Goal: Task Accomplishment & Management: Manage account settings

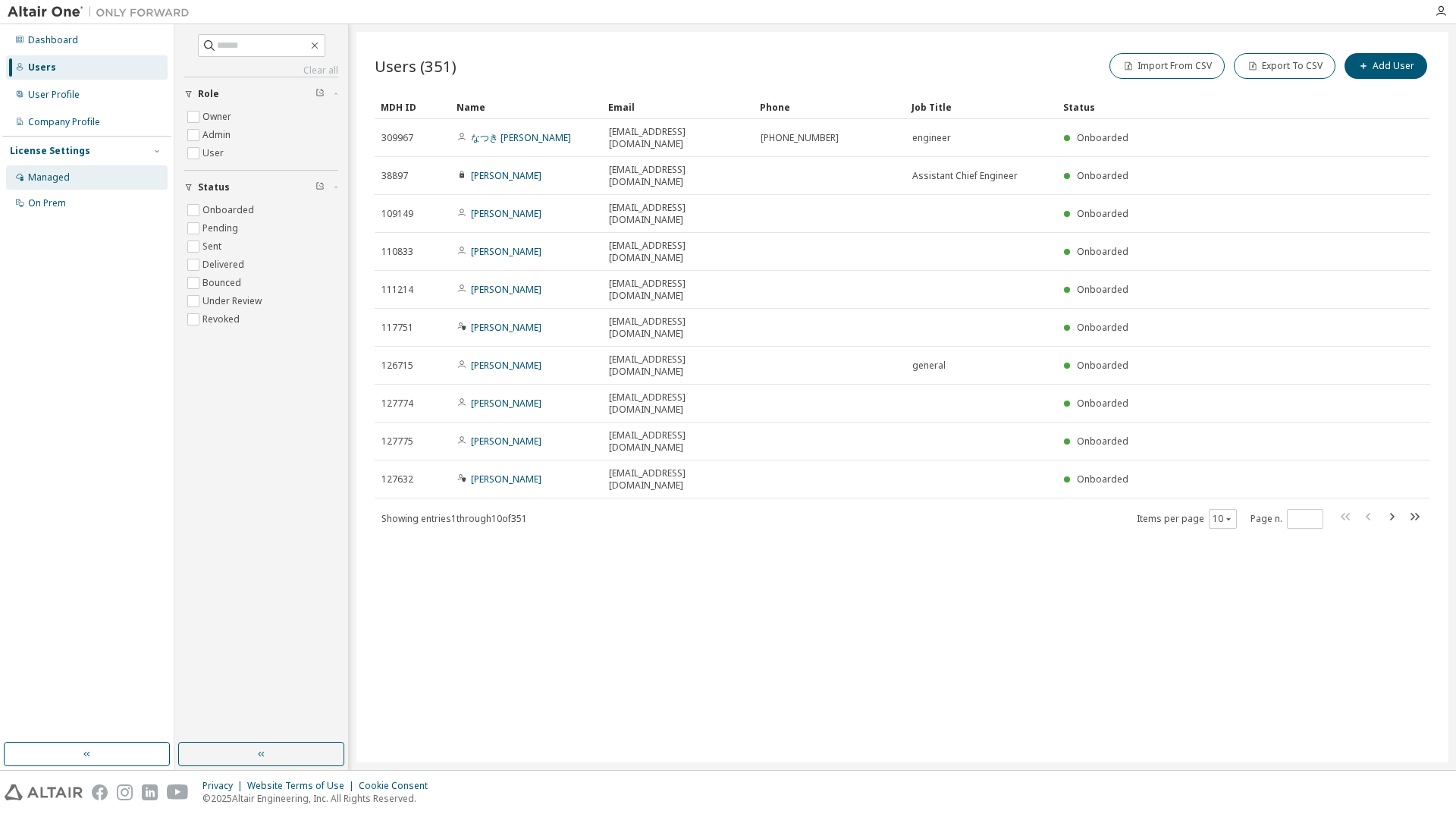
click at [92, 170] on div "Managed" at bounding box center [87, 177] width 162 height 24
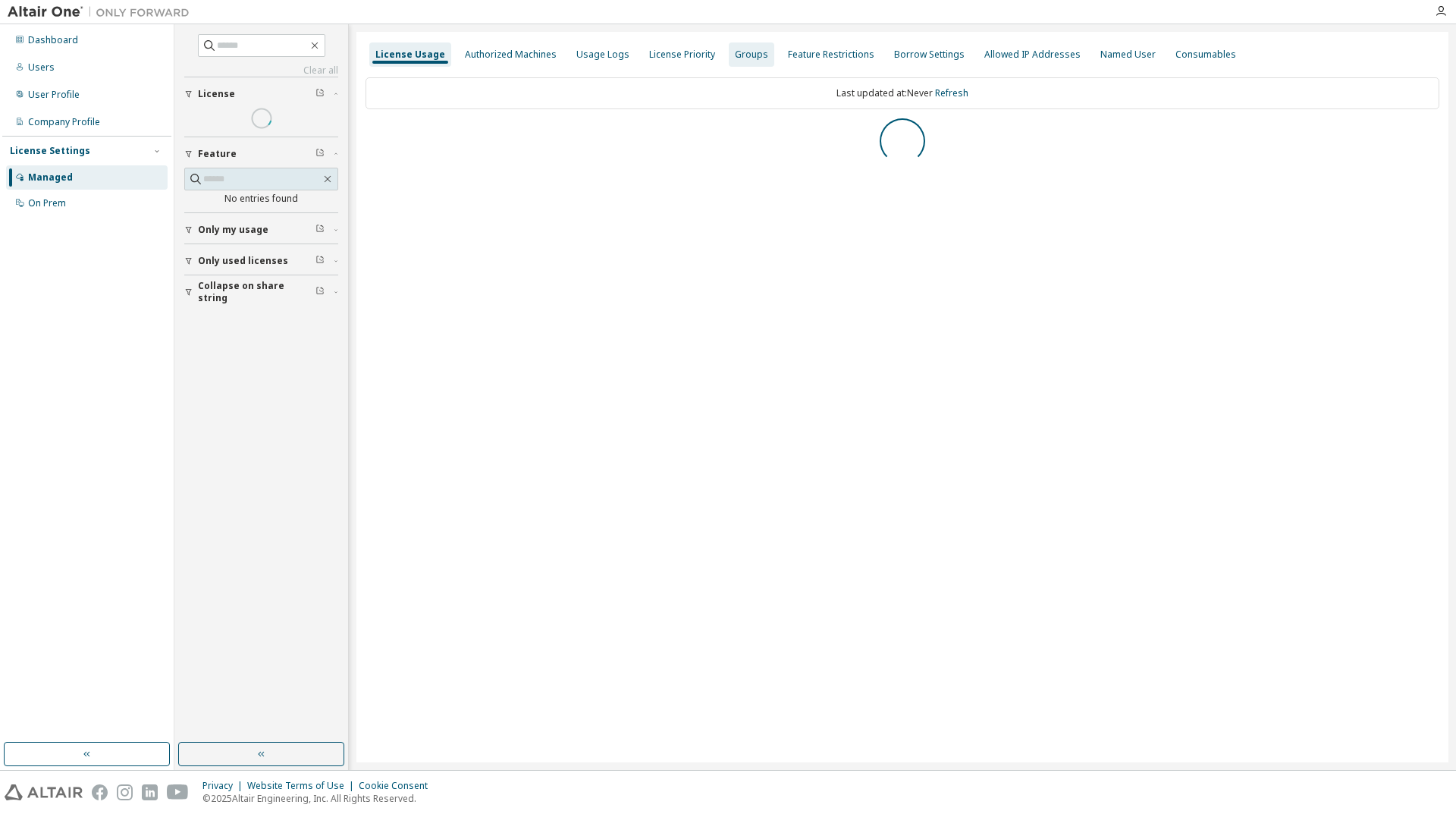
click at [729, 44] on div "Groups" at bounding box center [751, 54] width 45 height 24
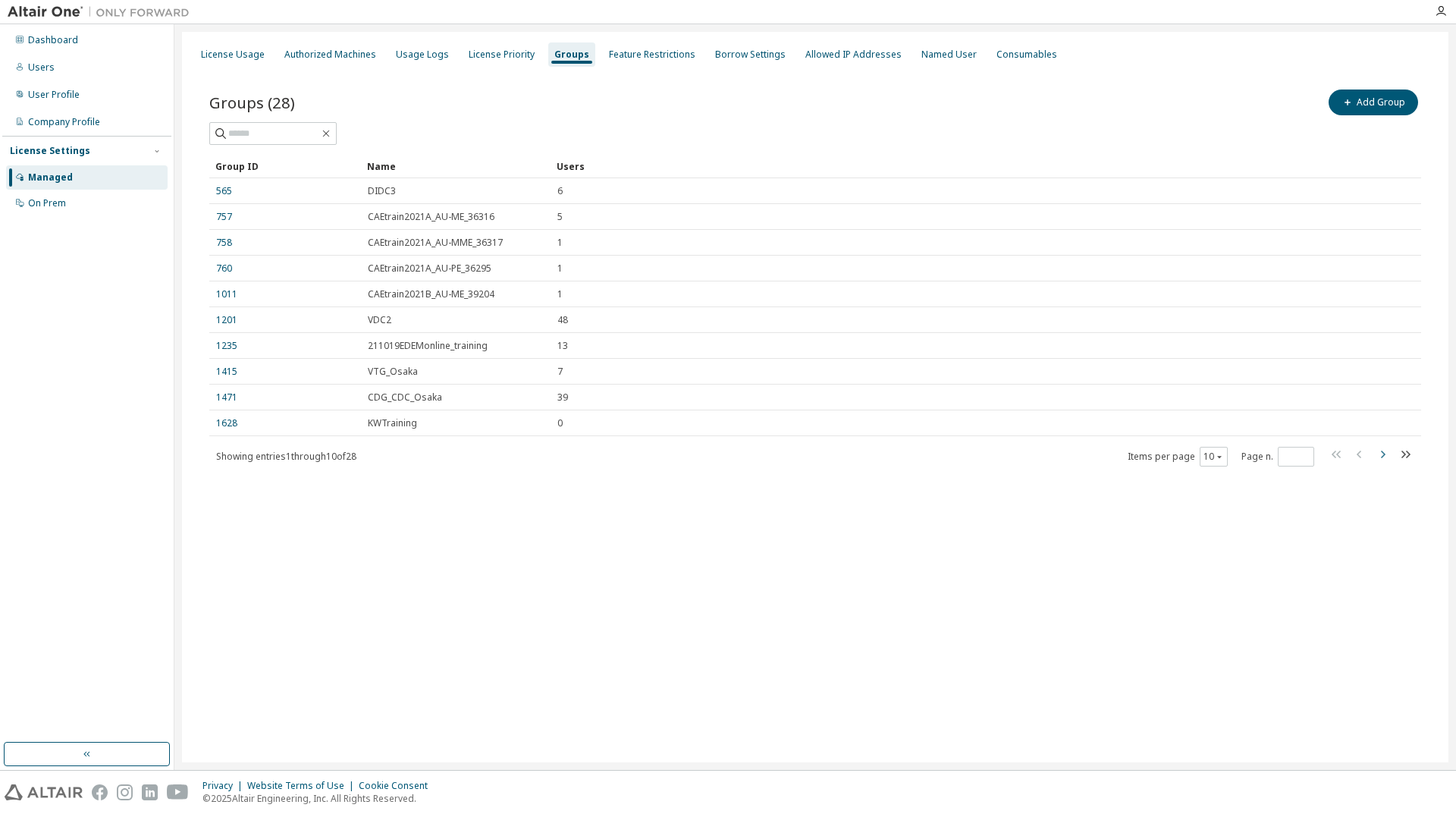
click at [1382, 459] on icon "button" at bounding box center [1383, 454] width 18 height 18
type input "*"
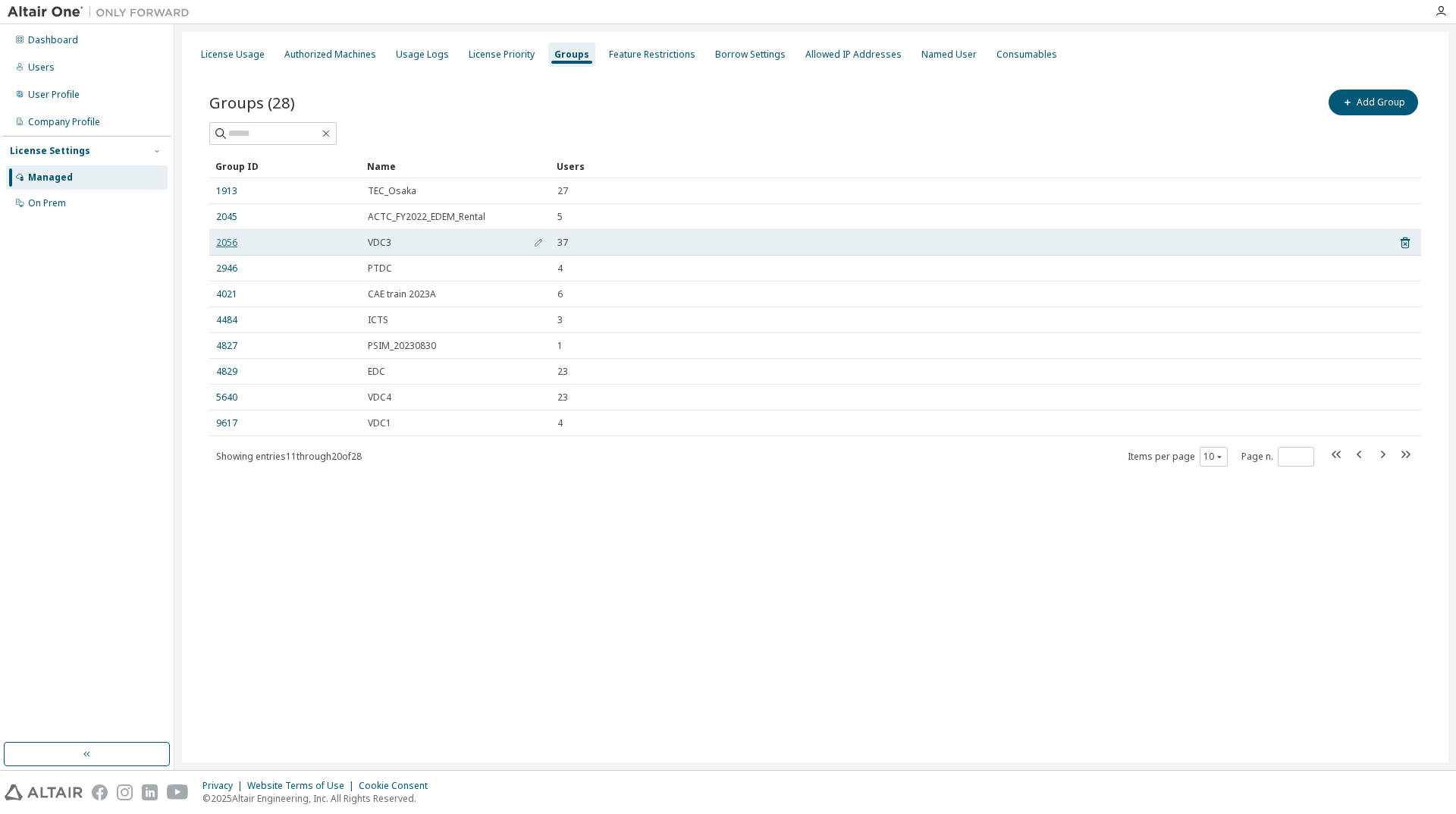
click at [223, 239] on link "2056" at bounding box center [227, 242] width 21 height 12
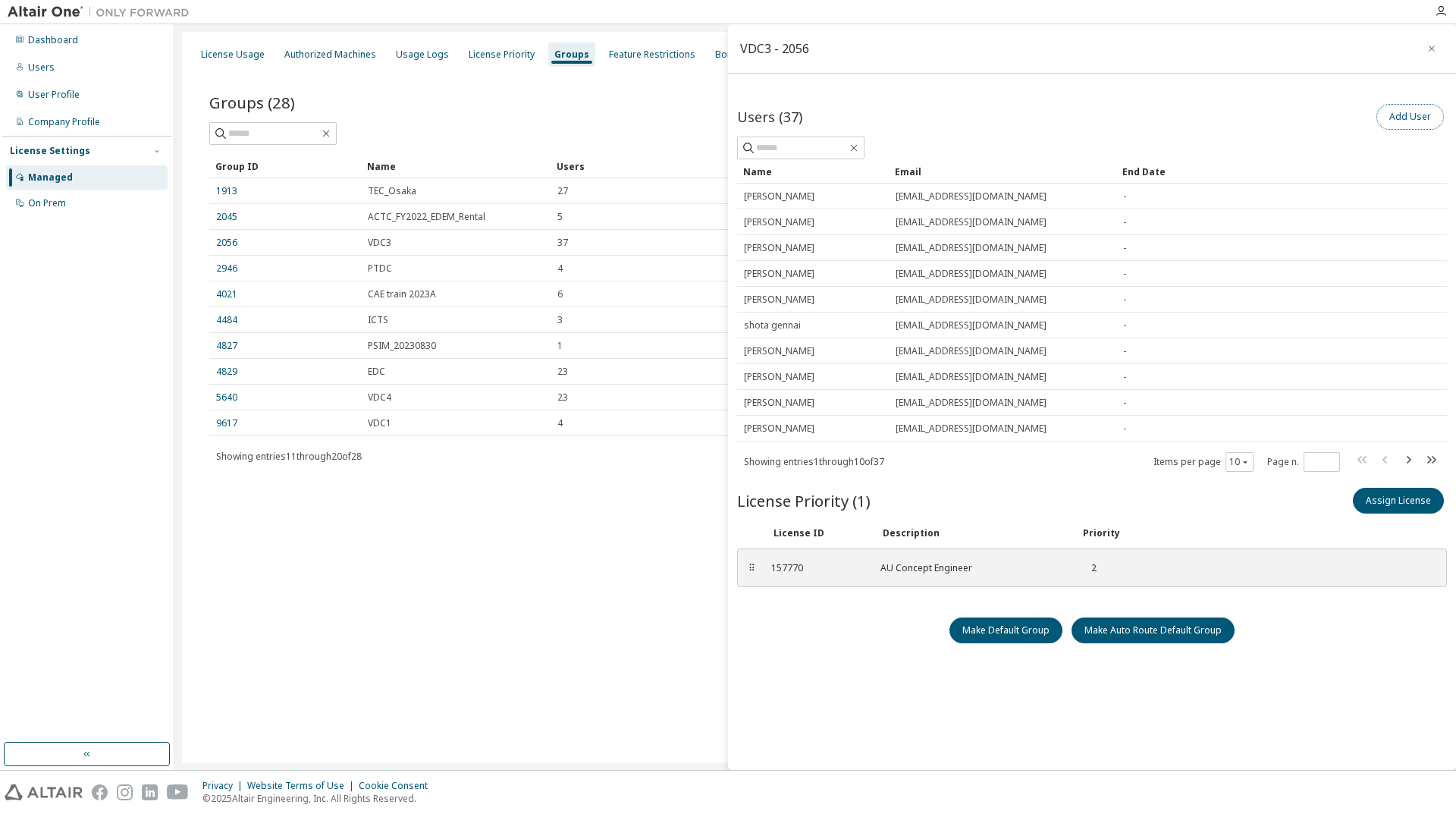
click at [1409, 117] on button "Add User" at bounding box center [1411, 116] width 68 height 26
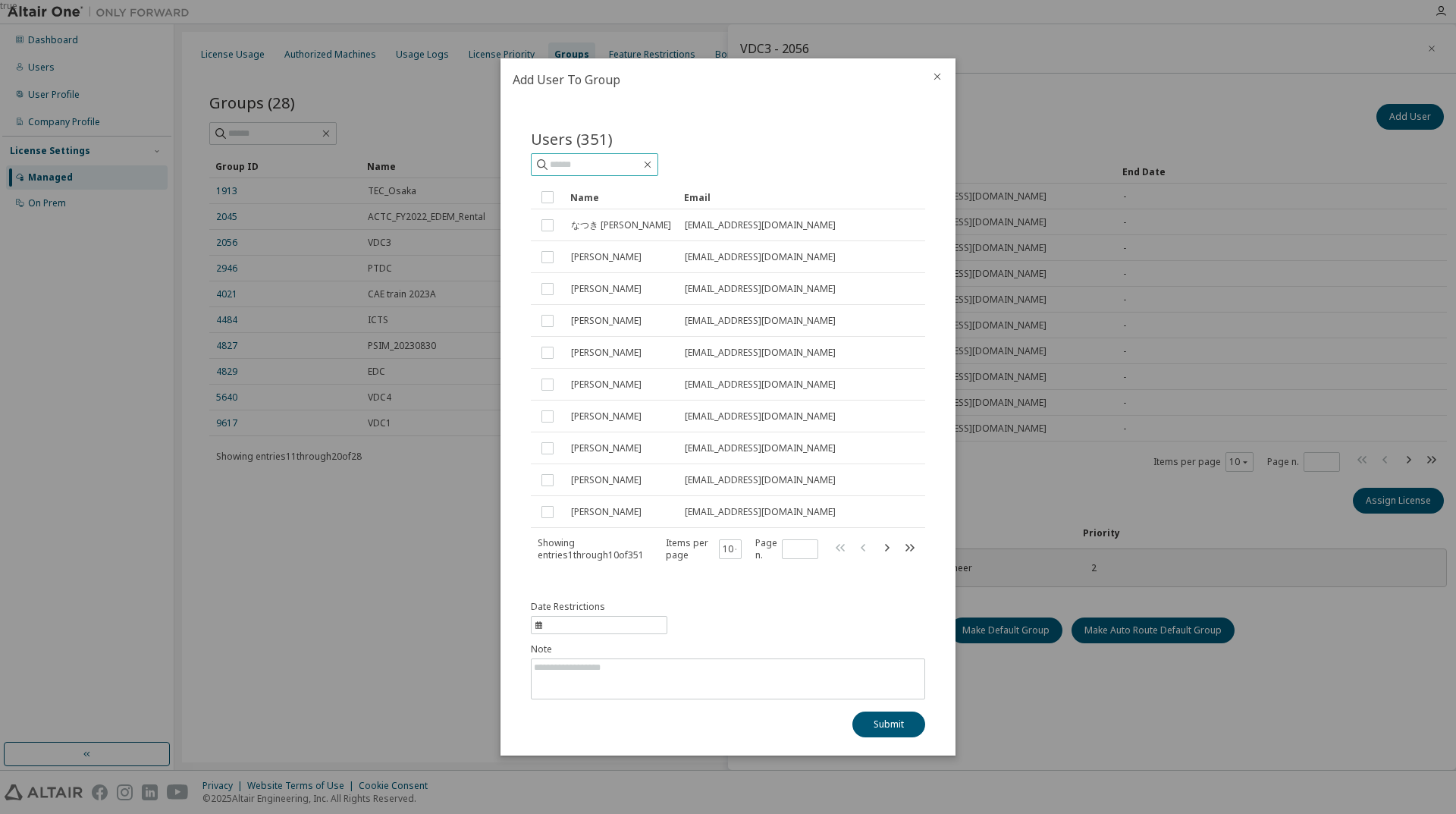
click at [641, 159] on input "text" at bounding box center [595, 165] width 91 height 15
type input "*******"
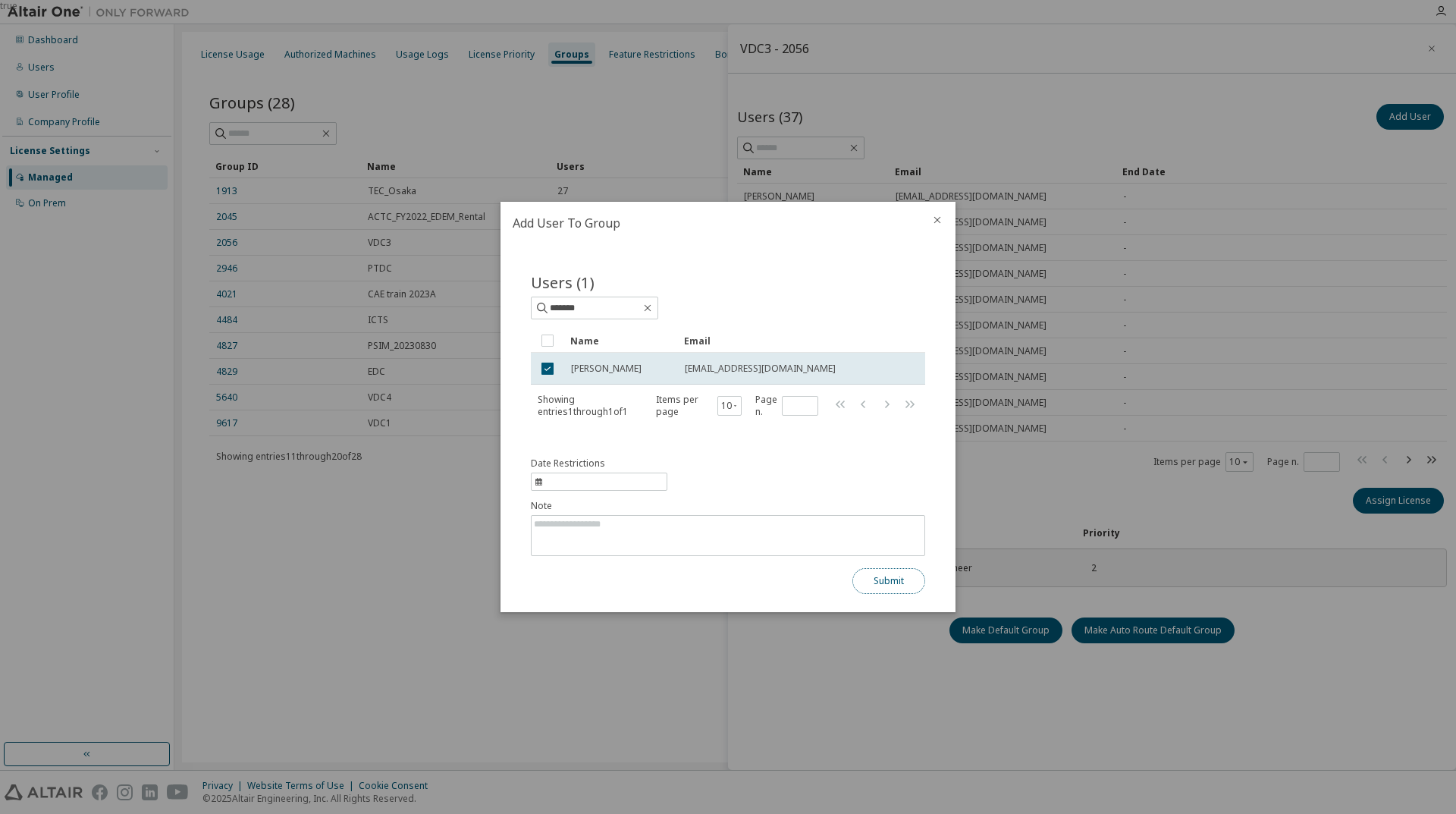
click at [877, 580] on button "Submit" at bounding box center [889, 580] width 73 height 26
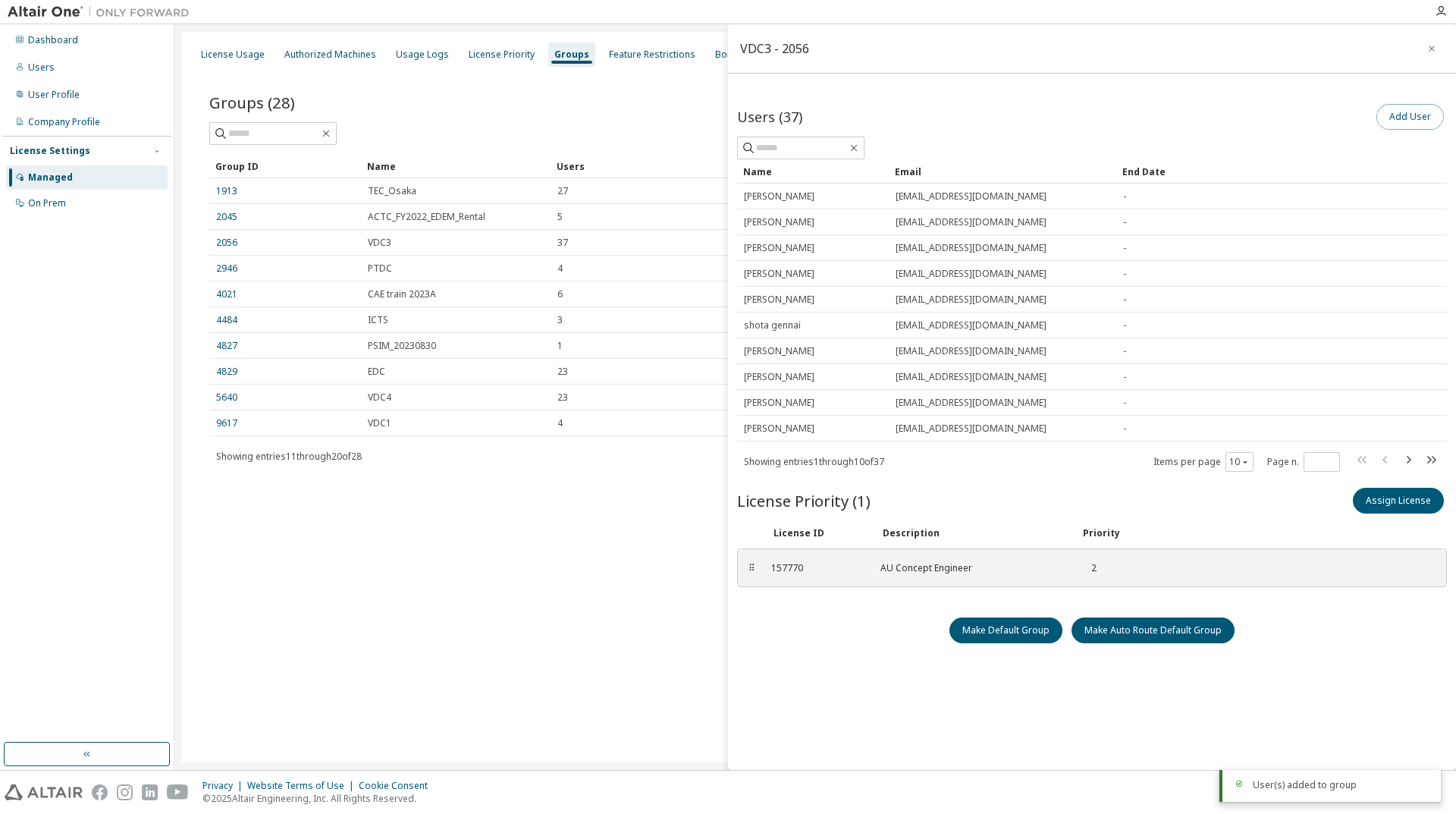
click at [1407, 117] on button "Add User" at bounding box center [1411, 116] width 68 height 26
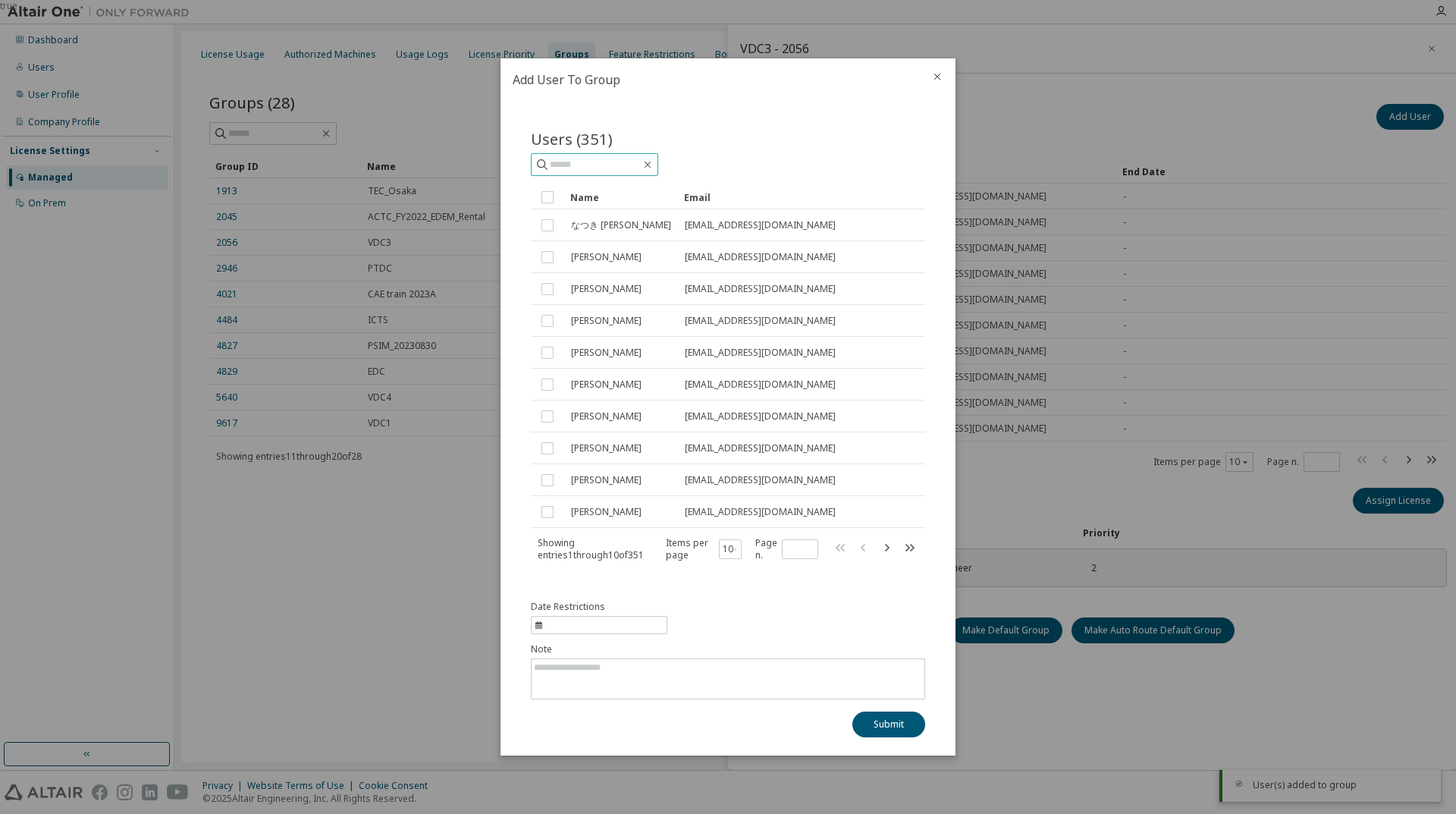
click at [619, 164] on input "text" at bounding box center [595, 165] width 91 height 15
type input "*******"
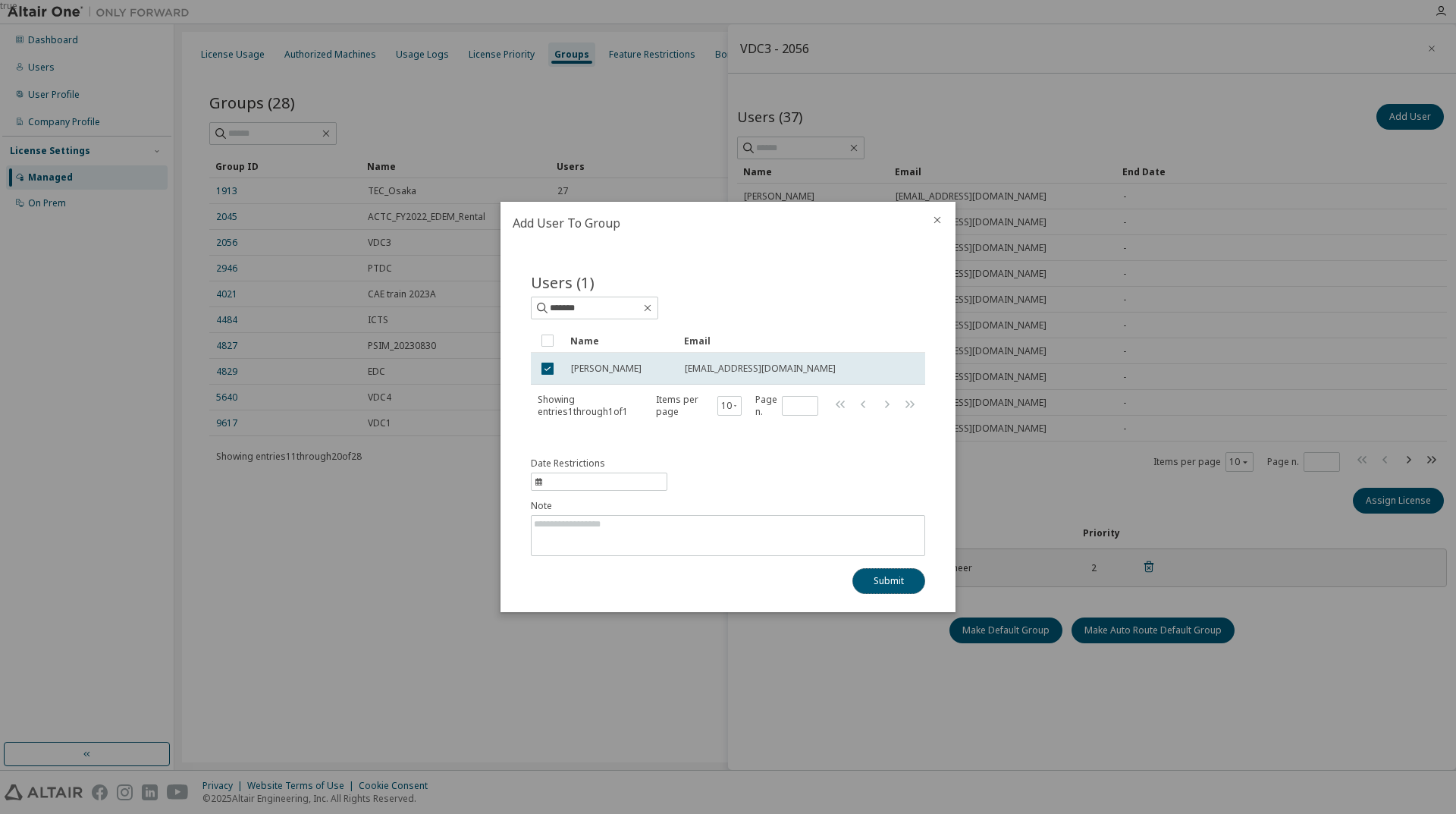
click at [896, 578] on button "Submit" at bounding box center [889, 580] width 73 height 26
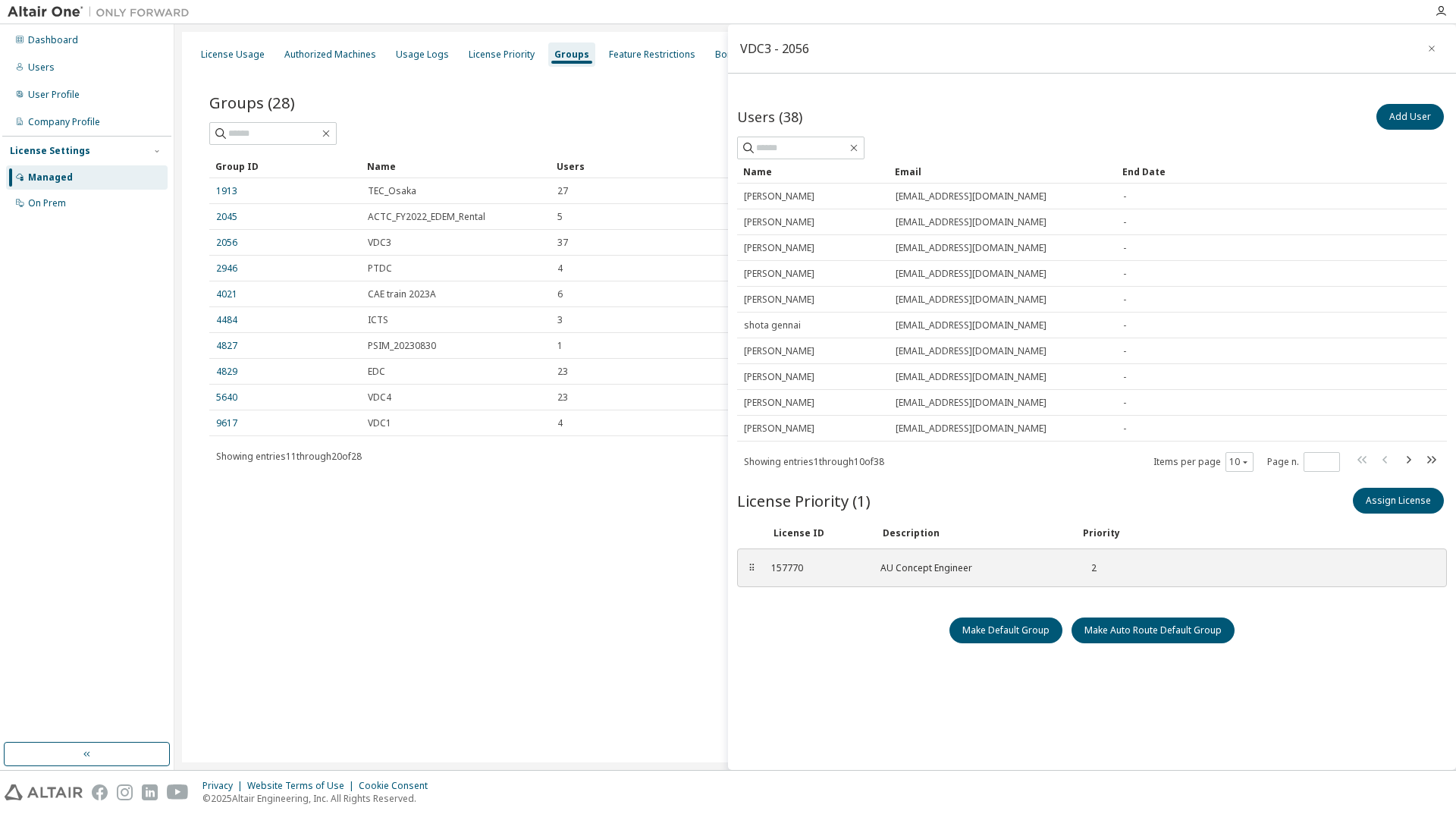
click at [682, 812] on div "Privacy Website Terms of Use Cookie Consent © 2025 Altair Engineering, Inc. All…" at bounding box center [728, 792] width 1456 height 43
